Goal: Information Seeking & Learning: Learn about a topic

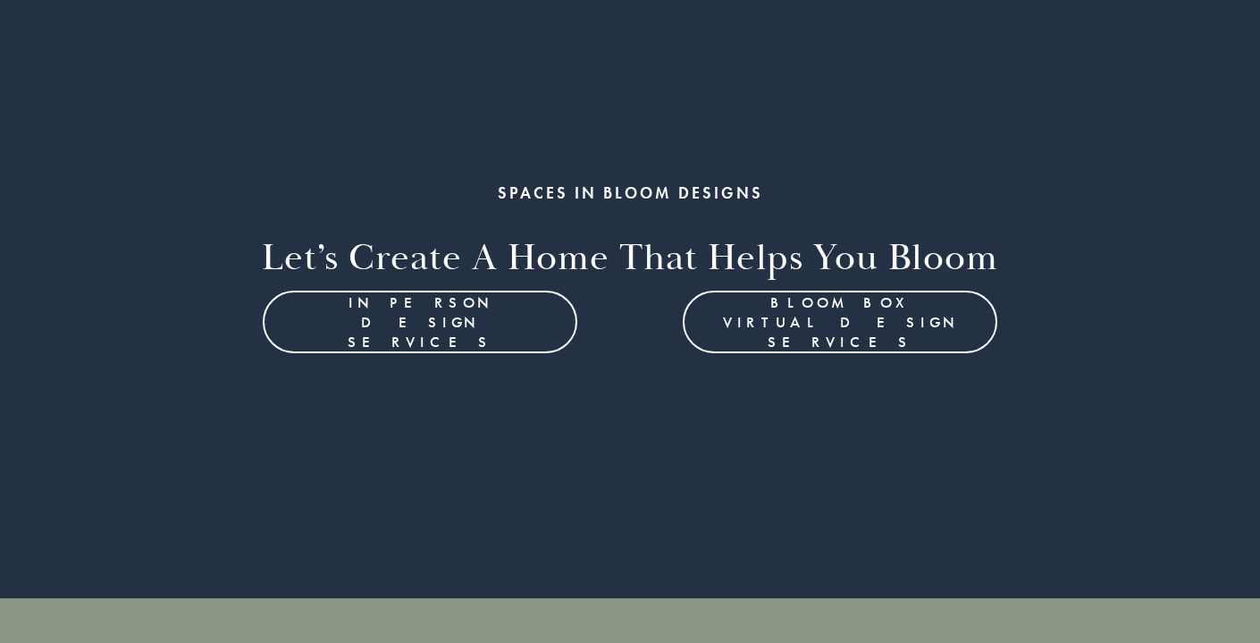
scroll to position [230, 0]
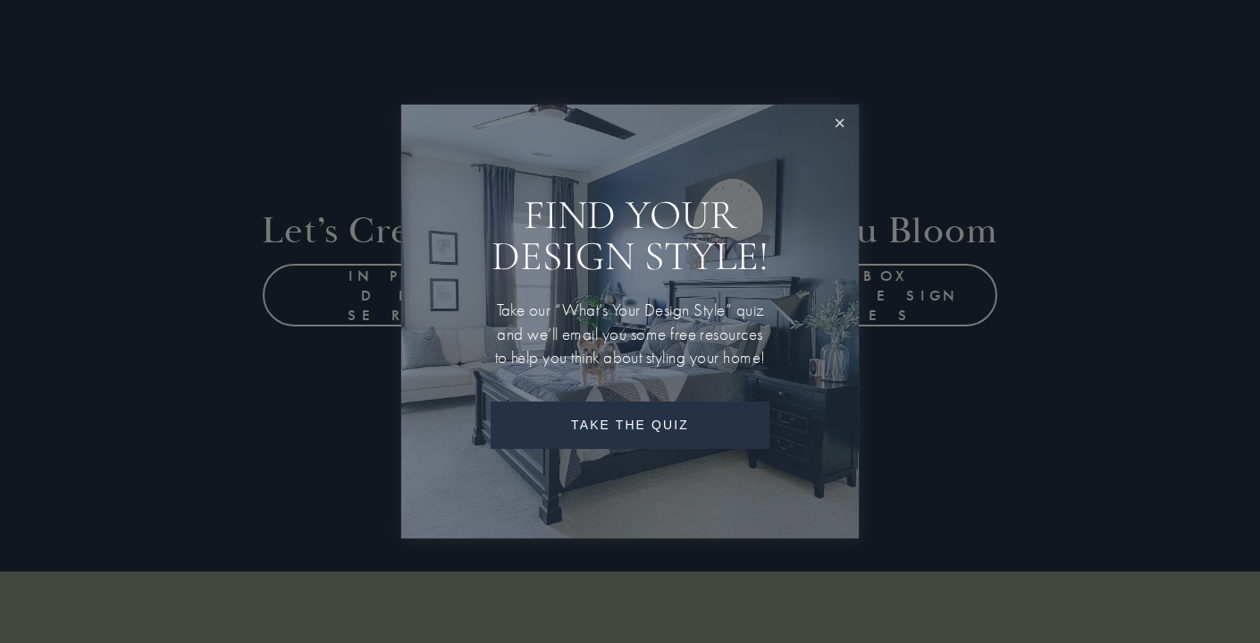
click at [831, 114] on link "Close" at bounding box center [839, 123] width 33 height 33
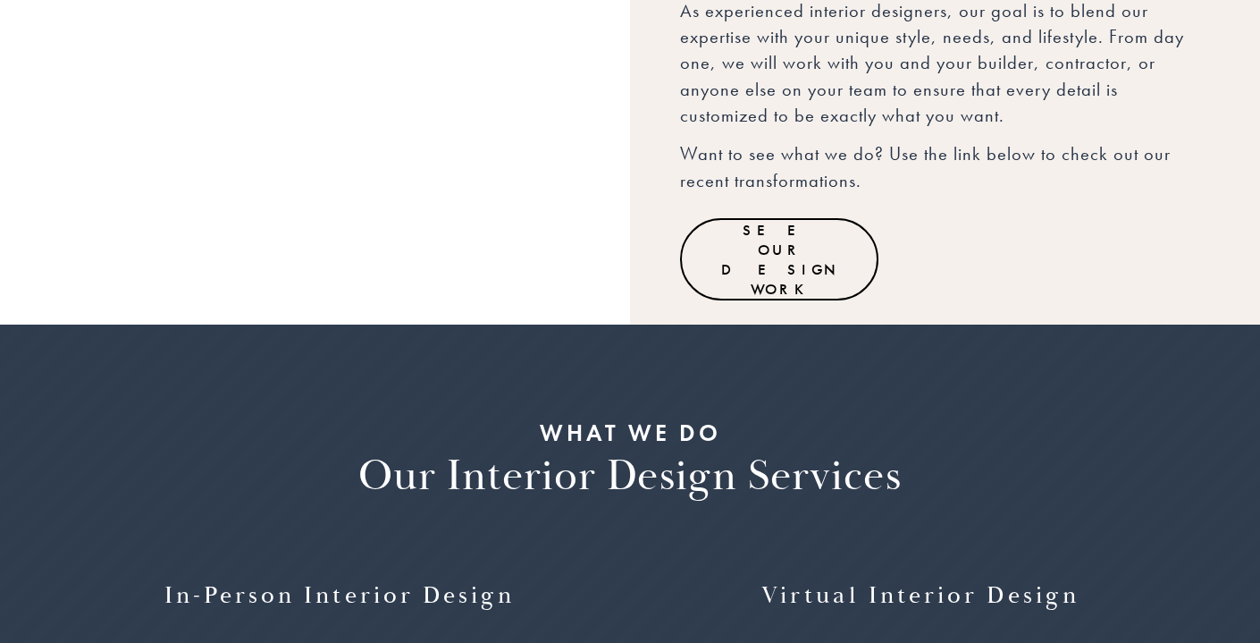
scroll to position [1578, 0]
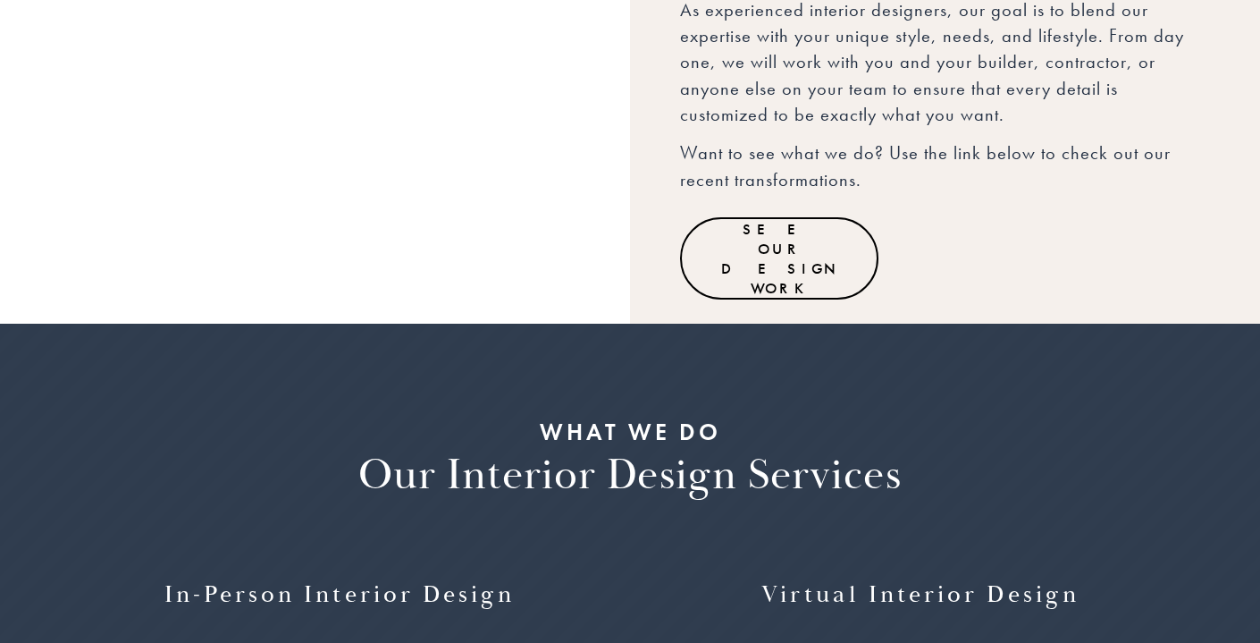
click at [783, 217] on link "See Our Design Work" at bounding box center [779, 258] width 198 height 82
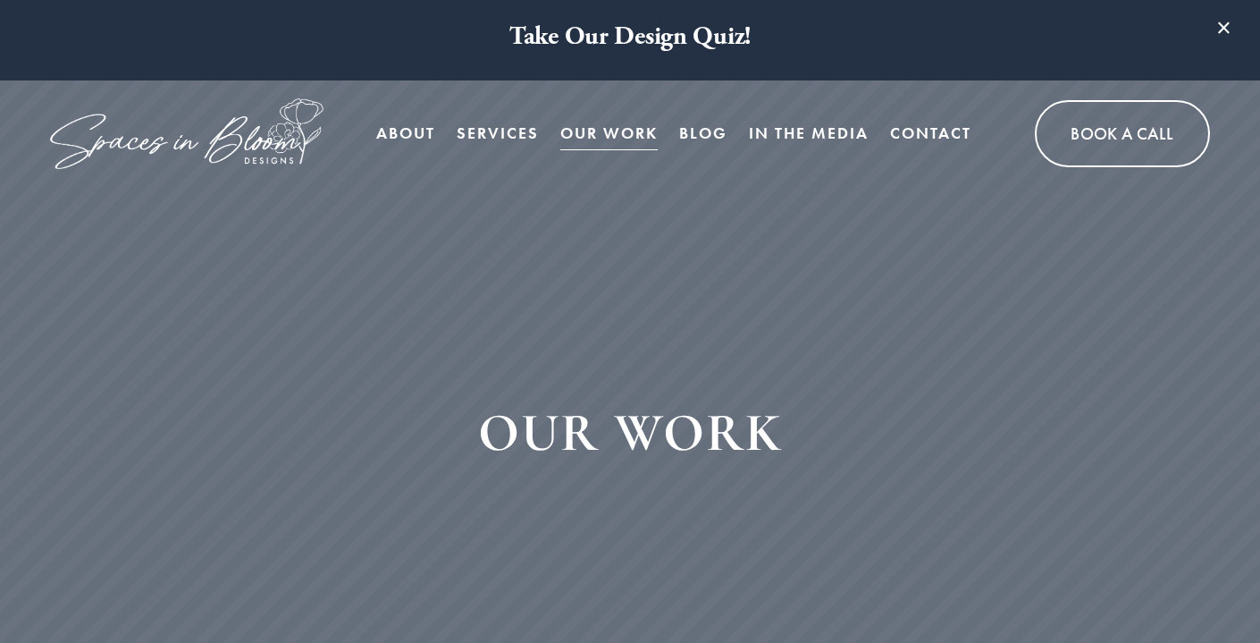
scroll to position [9, 0]
click at [0, 0] on span "Bloom Box Virtual Services" at bounding box center [0, 0] width 0 height 0
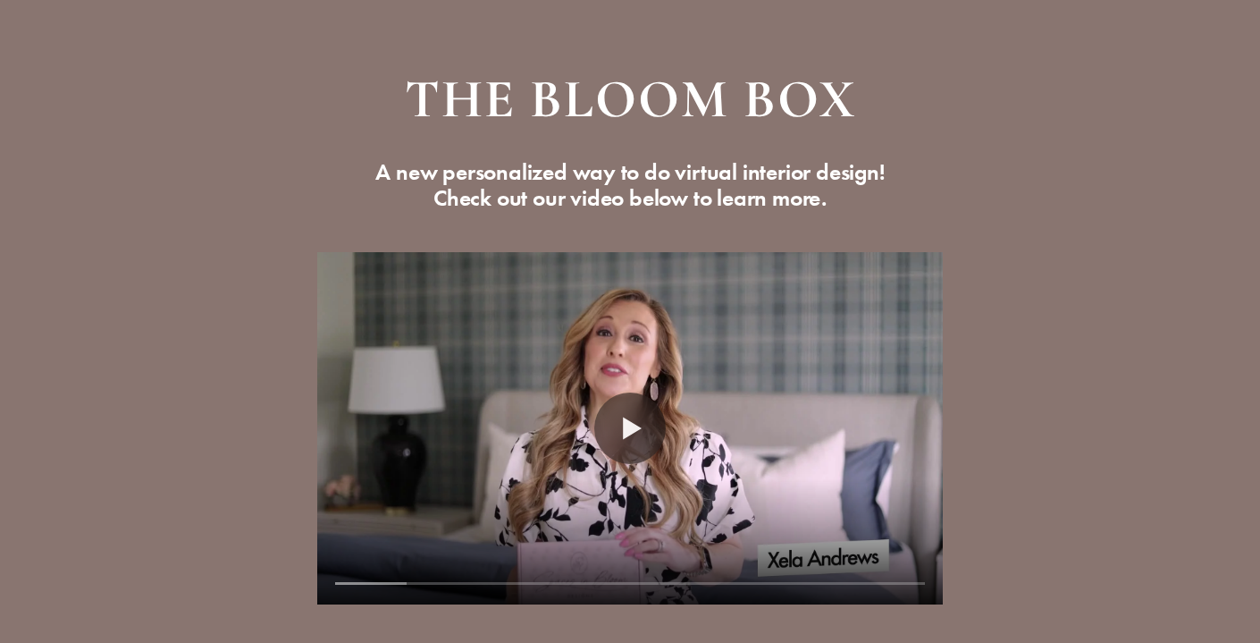
scroll to position [181, 0]
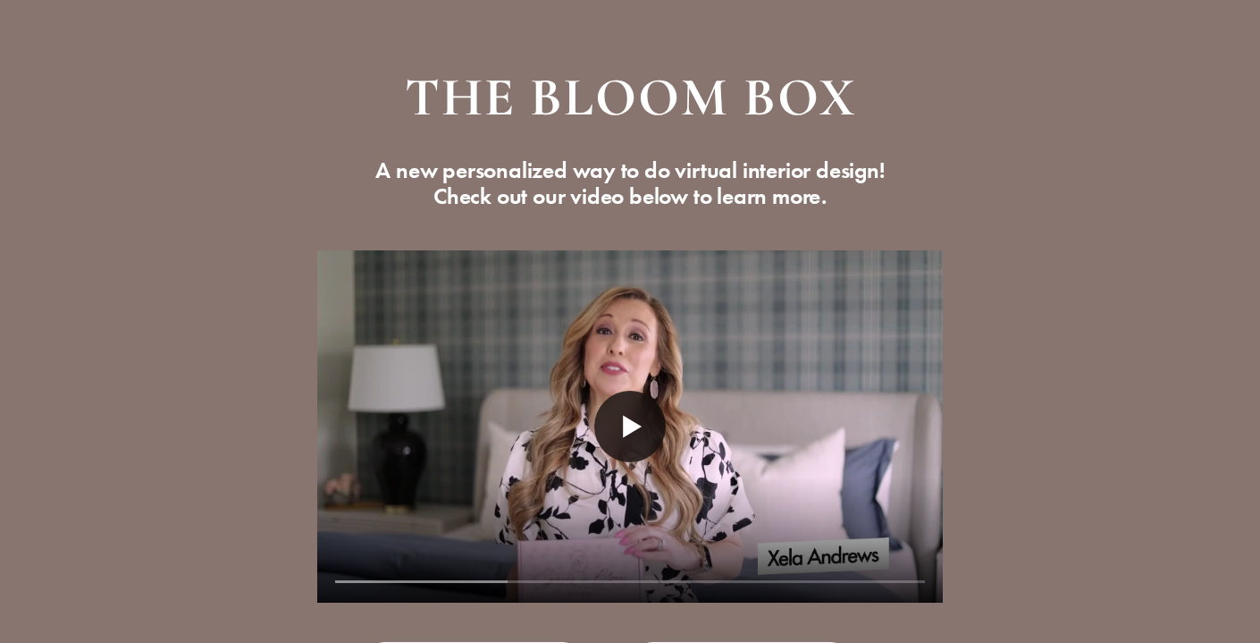
click at [632, 414] on button "Play" at bounding box center [630, 427] width 72 height 72
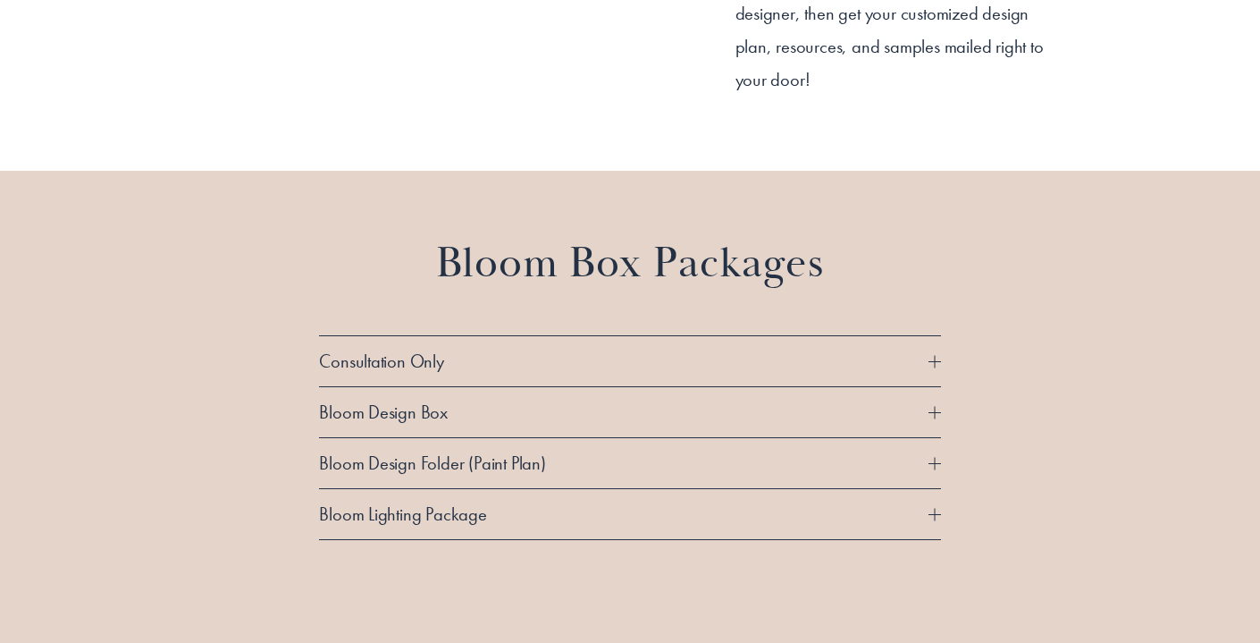
scroll to position [1451, 0]
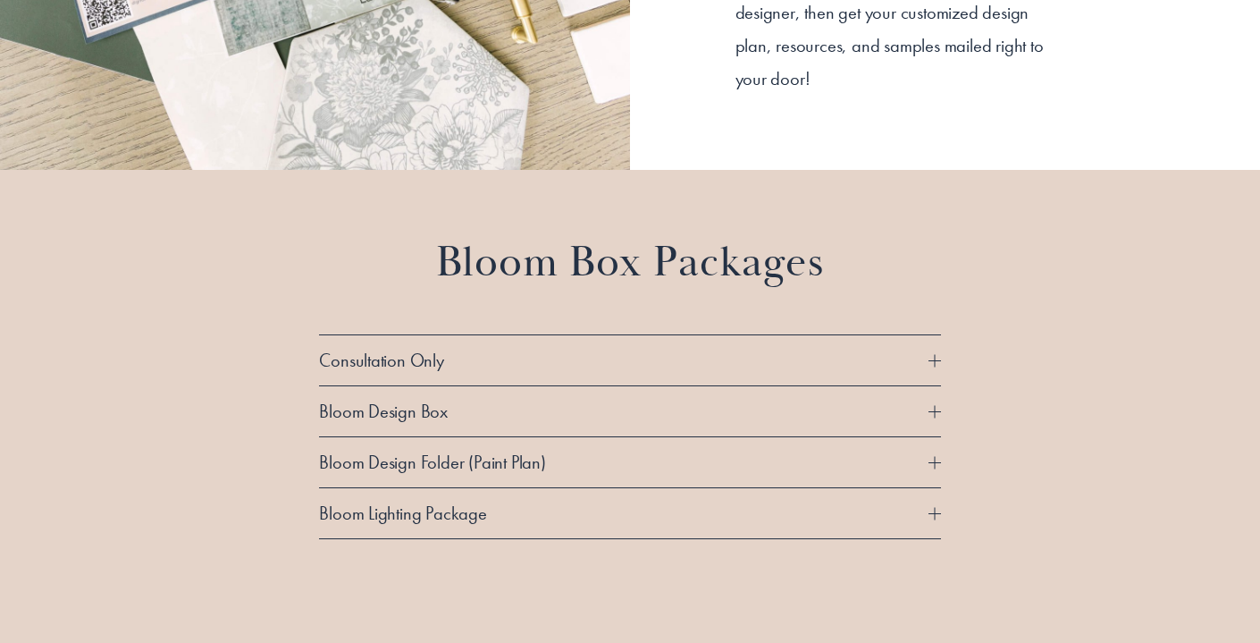
click at [728, 365] on span "Consultation Only" at bounding box center [623, 360] width 609 height 23
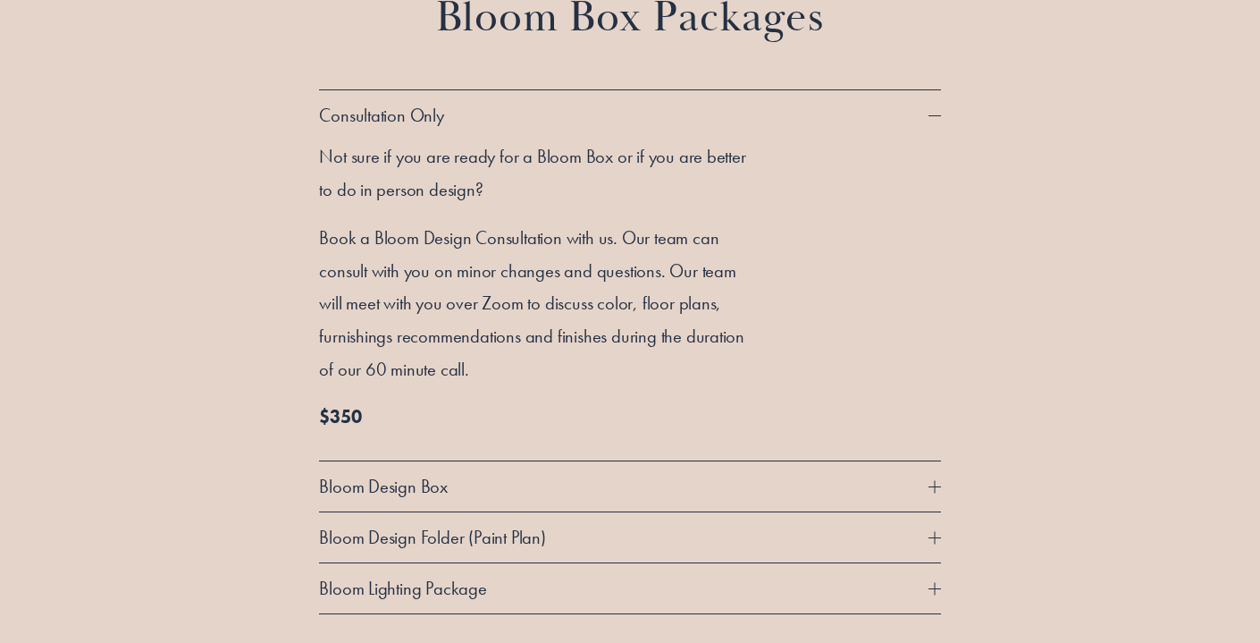
scroll to position [1699, 0]
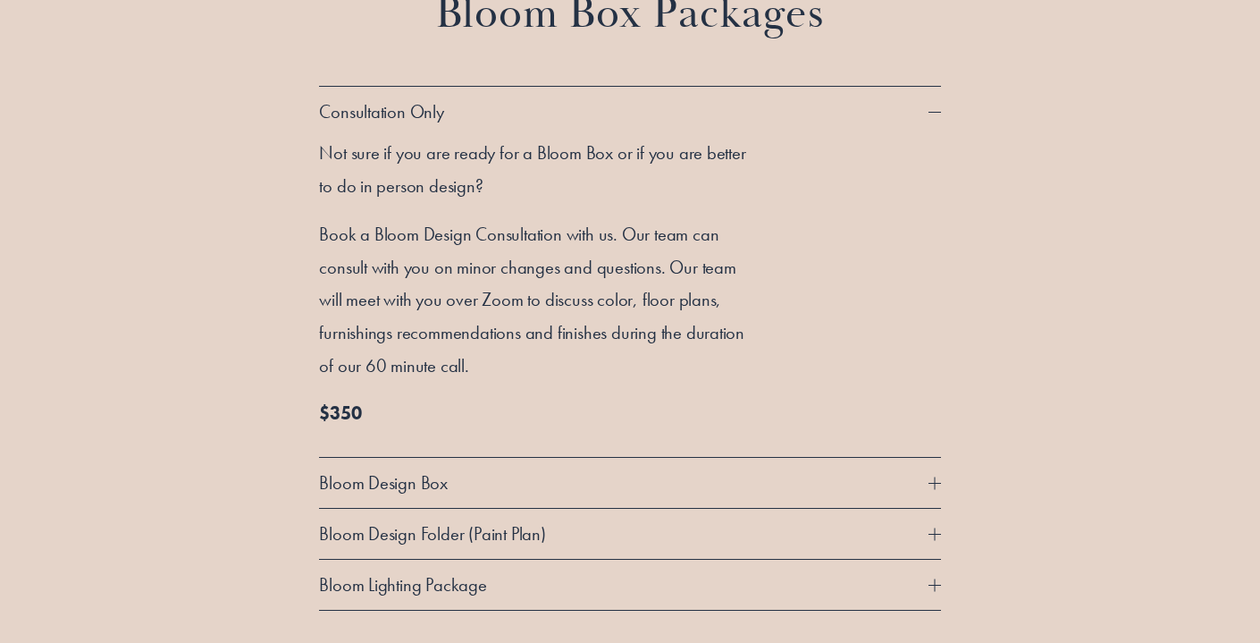
click at [764, 484] on span "Bloom Design Box" at bounding box center [623, 482] width 609 height 23
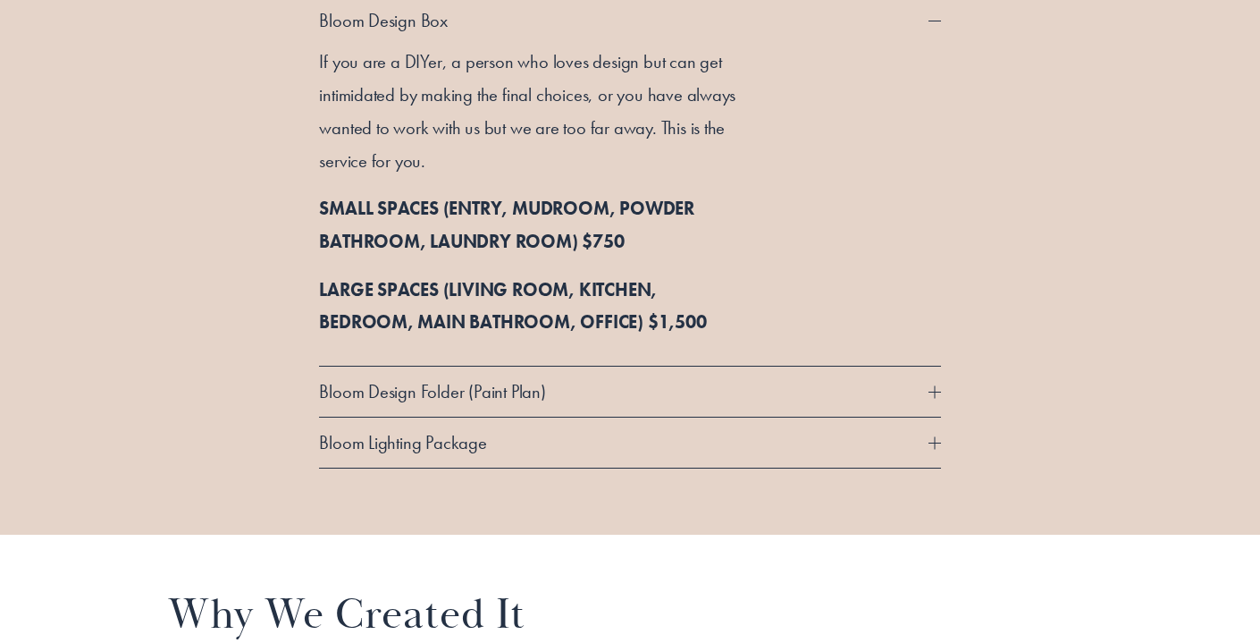
scroll to position [1861, 0]
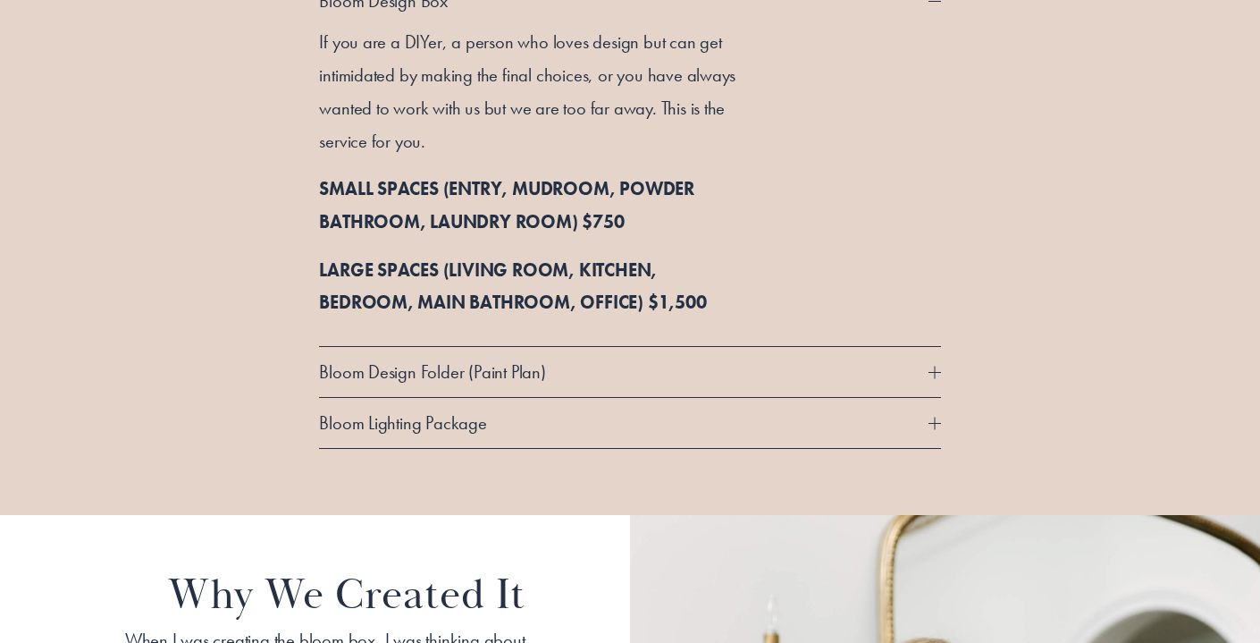
click at [732, 382] on span "Bloom Design Folder (Paint Plan)" at bounding box center [623, 371] width 609 height 23
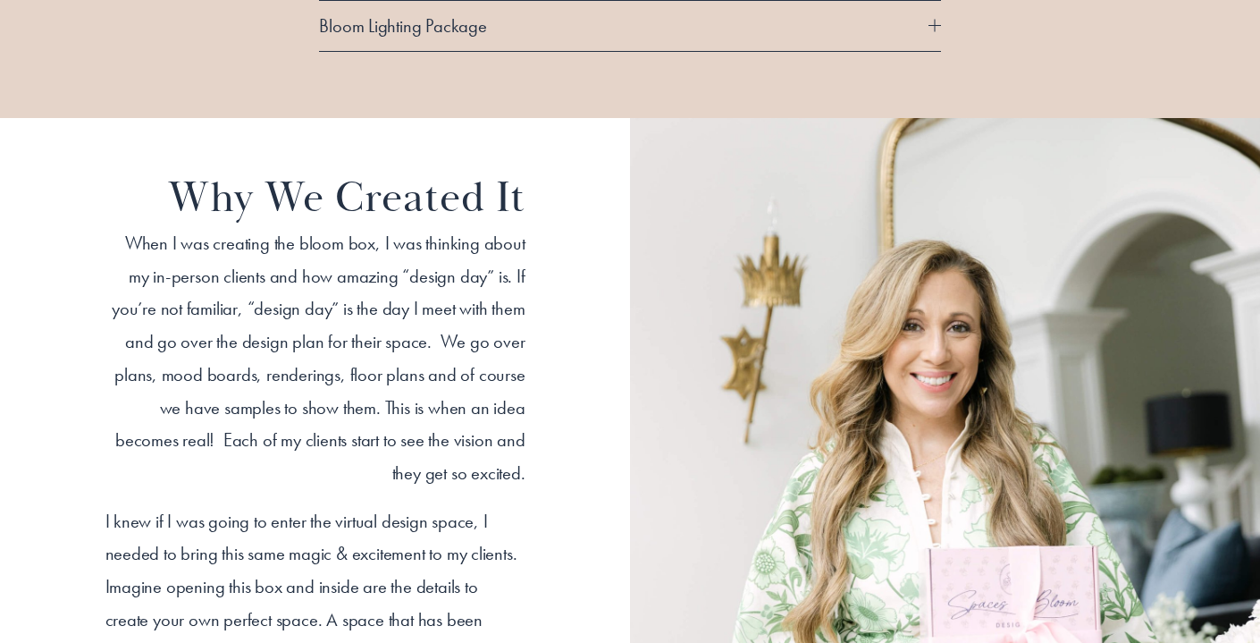
scroll to position [2150, 0]
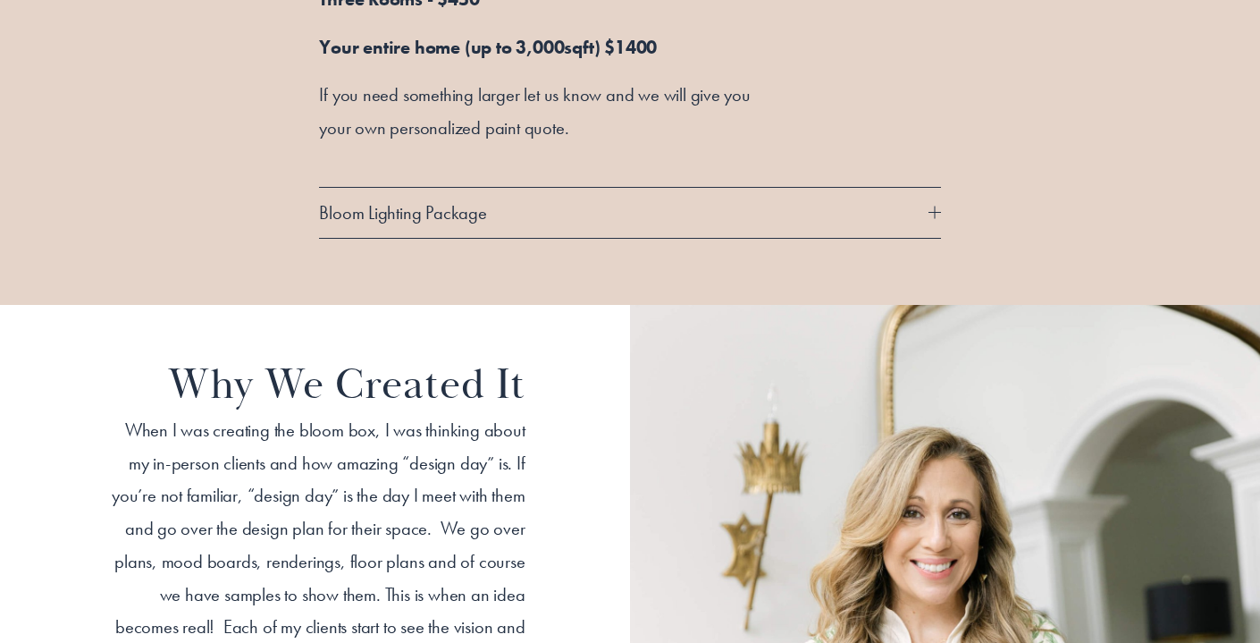
click at [697, 218] on span "Bloom Lighting Package" at bounding box center [623, 212] width 609 height 23
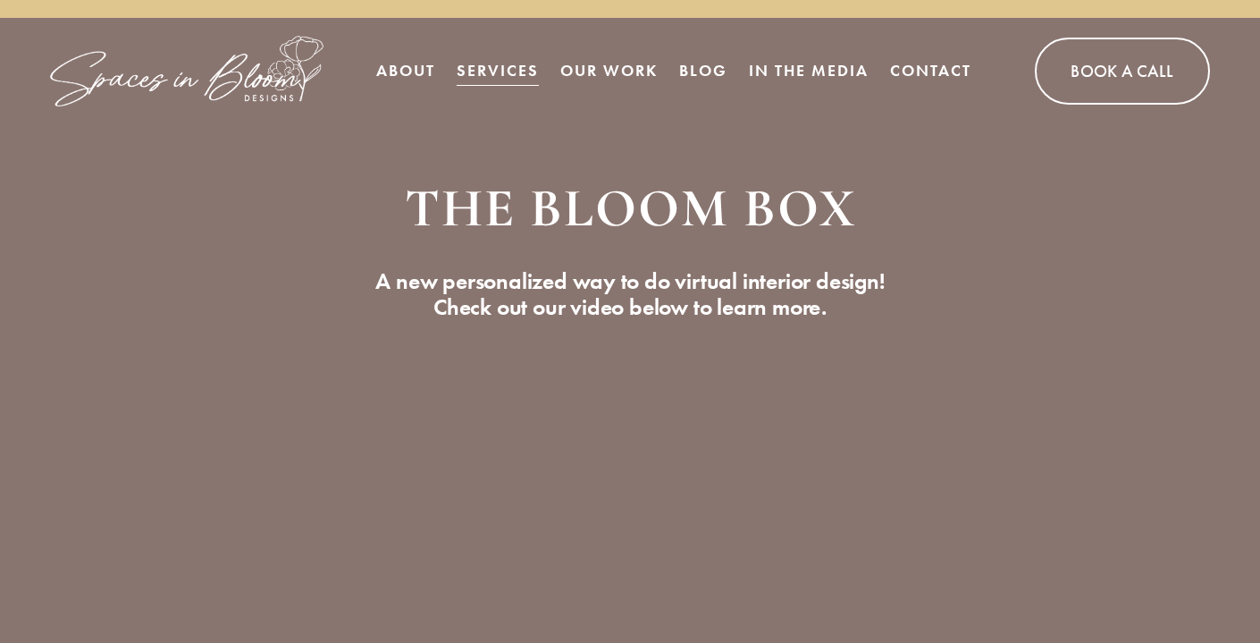
scroll to position [0, 0]
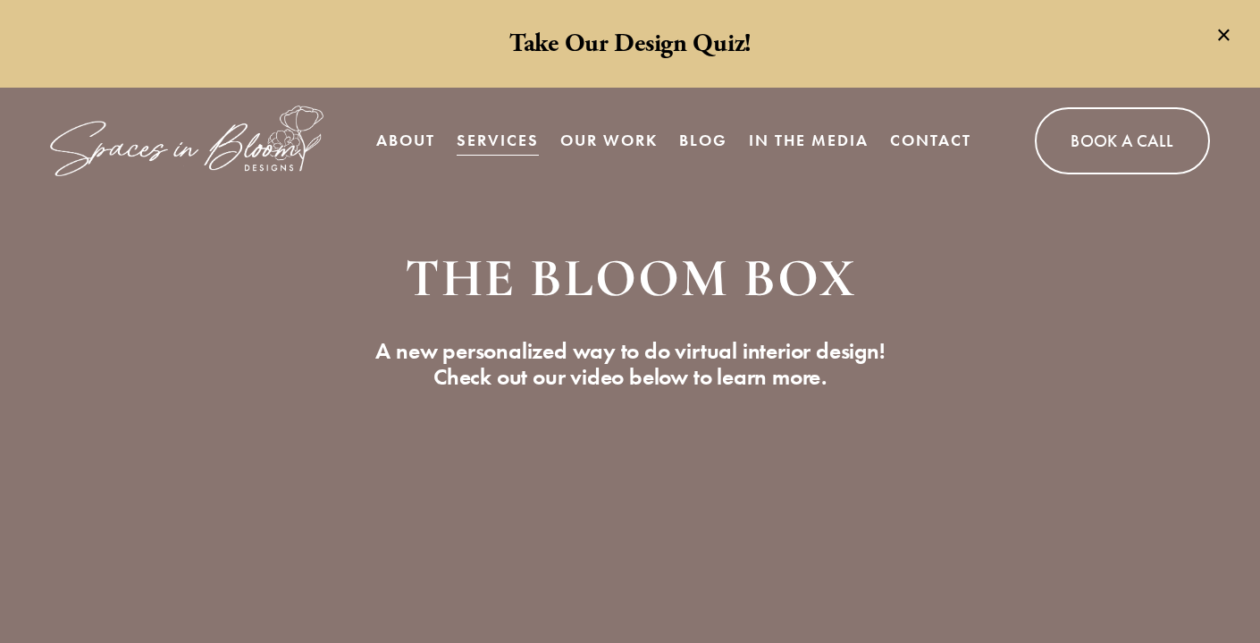
click at [610, 138] on link "Our Work" at bounding box center [608, 140] width 97 height 36
type input "*****"
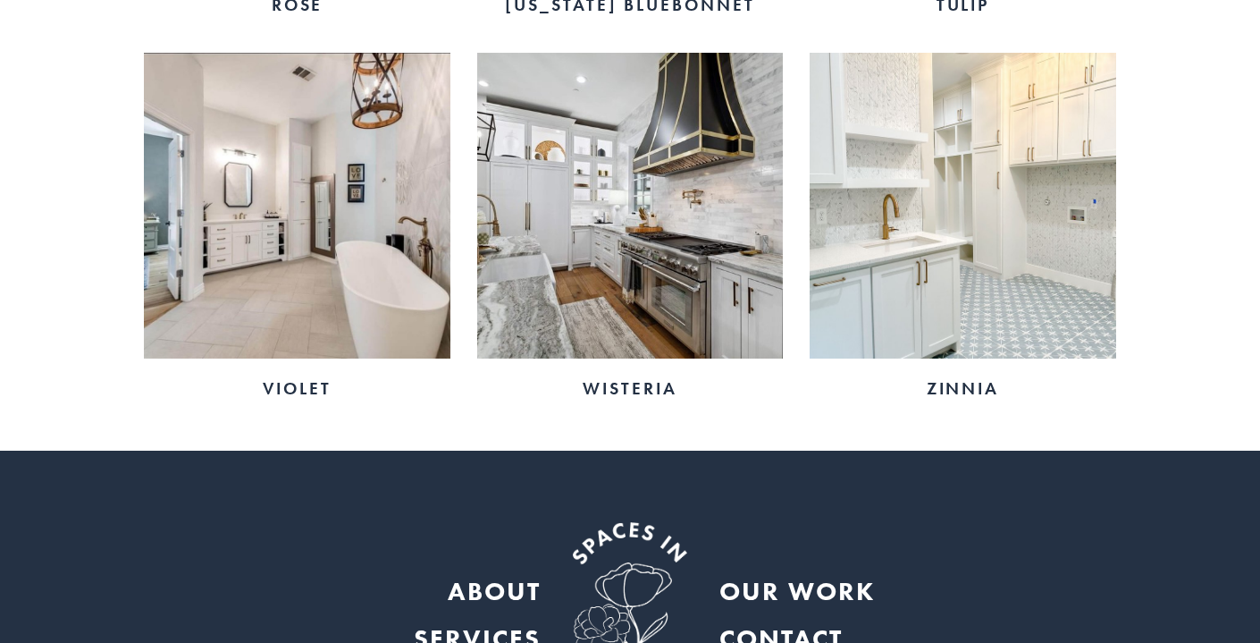
scroll to position [3495, 0]
